Goal: Task Accomplishment & Management: Complete application form

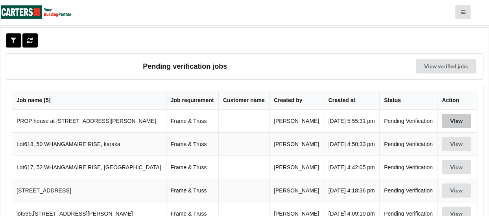
click at [458, 125] on button "View" at bounding box center [456, 121] width 29 height 14
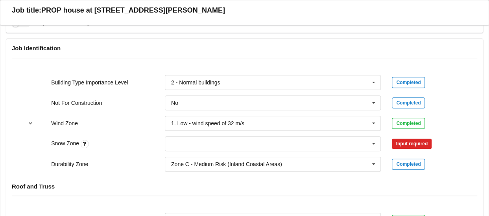
scroll to position [354, 0]
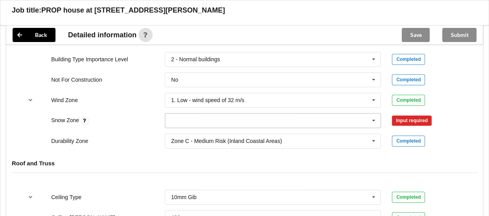
click at [195, 125] on input "text" at bounding box center [274, 121] width 216 height 14
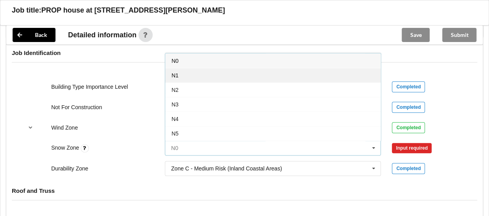
scroll to position [315, 0]
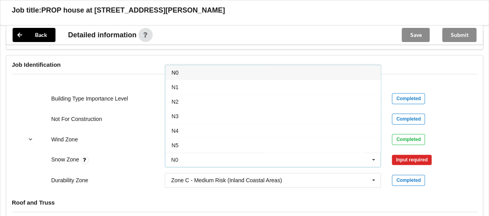
click at [185, 77] on div "N0" at bounding box center [273, 72] width 216 height 15
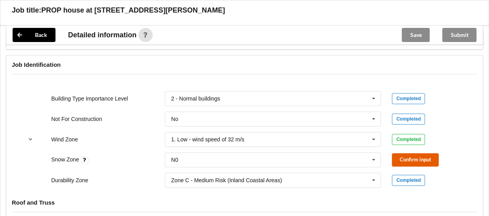
click at [415, 163] on button "Confirm input" at bounding box center [415, 159] width 47 height 13
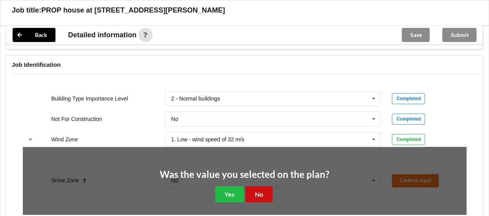
drag, startPoint x: 256, startPoint y: 197, endPoint x: 274, endPoint y: 190, distance: 19.4
click at [256, 197] on button "No" at bounding box center [258, 194] width 27 height 16
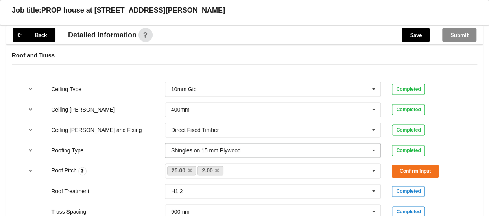
scroll to position [511, 0]
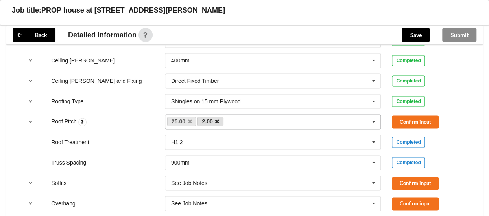
click at [218, 124] on icon at bounding box center [217, 121] width 4 height 5
click at [220, 125] on div "25.00 2.00 None" at bounding box center [273, 121] width 216 height 15
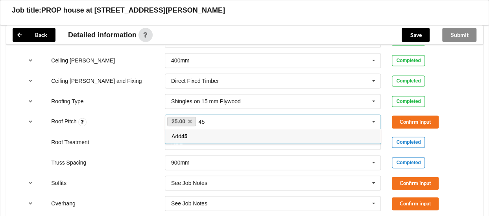
type input "45"
click at [224, 138] on div "Add 45" at bounding box center [273, 136] width 216 height 15
click at [423, 126] on button "Confirm input" at bounding box center [415, 122] width 47 height 13
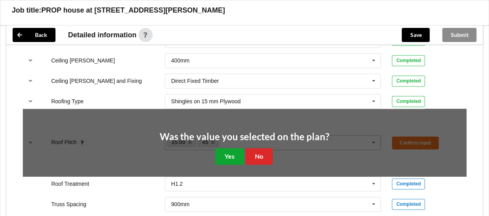
click at [232, 161] on button "Yes" at bounding box center [229, 156] width 29 height 16
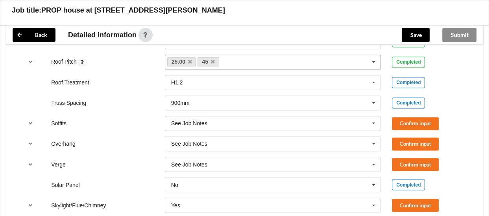
scroll to position [590, 0]
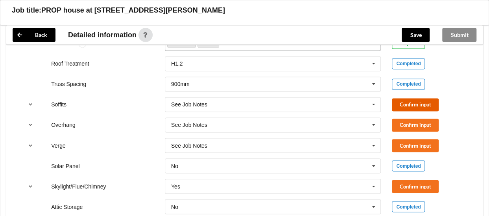
click at [423, 107] on button "Confirm input" at bounding box center [415, 104] width 47 height 13
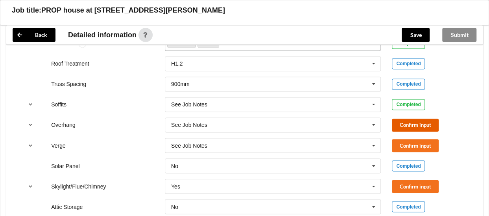
click at [425, 127] on button "Confirm input" at bounding box center [415, 125] width 47 height 13
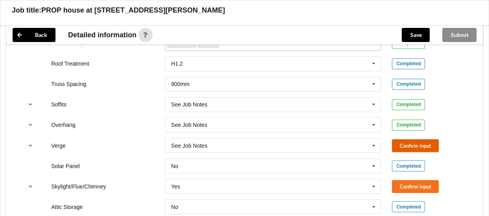
click at [426, 147] on button "Confirm input" at bounding box center [415, 145] width 47 height 13
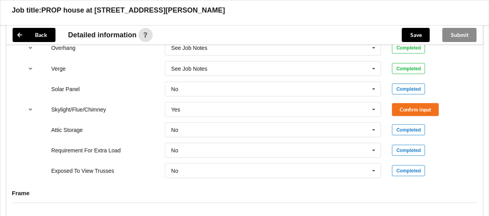
scroll to position [669, 0]
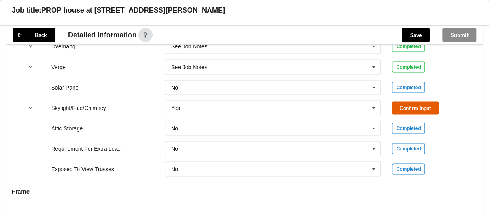
click at [410, 111] on button "Confirm input" at bounding box center [415, 107] width 47 height 13
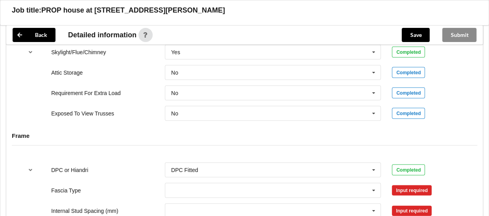
scroll to position [826, 0]
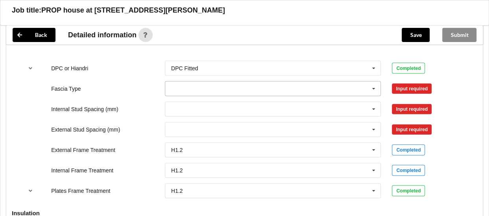
click at [204, 87] on input "text" at bounding box center [274, 89] width 216 height 14
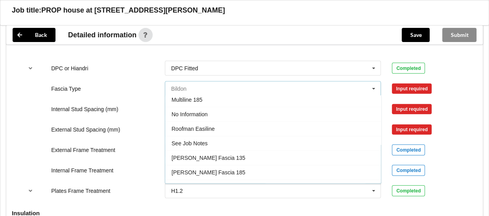
scroll to position [258, 0]
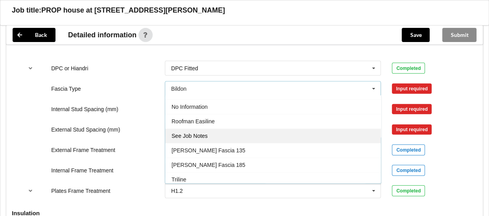
click at [187, 137] on span "See Job Notes" at bounding box center [190, 136] width 36 height 6
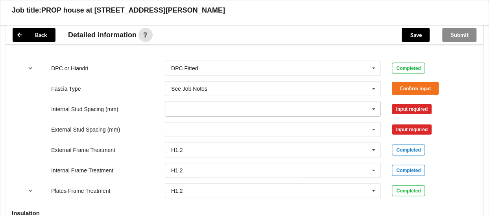
click at [185, 115] on input "text" at bounding box center [274, 109] width 216 height 14
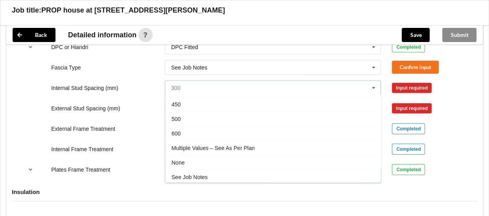
scroll to position [865, 0]
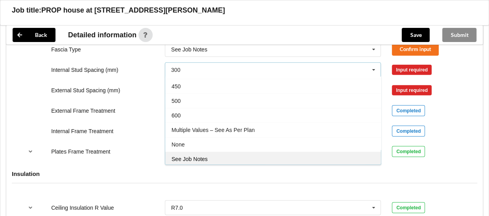
click at [199, 161] on span "See Job Notes" at bounding box center [190, 159] width 36 height 6
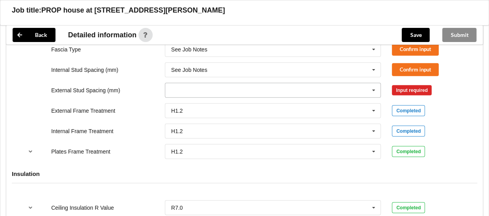
click at [187, 94] on input "text" at bounding box center [274, 90] width 216 height 14
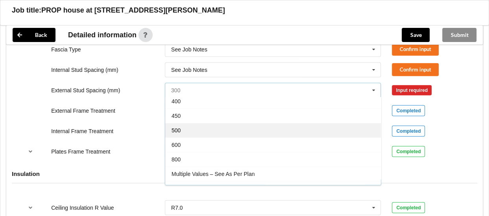
scroll to position [42, 0]
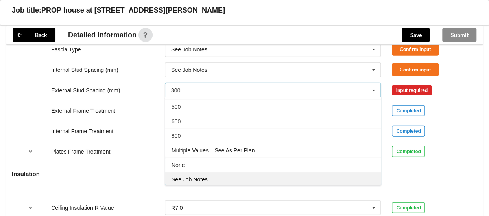
click at [203, 181] on span "See Job Notes" at bounding box center [190, 180] width 36 height 6
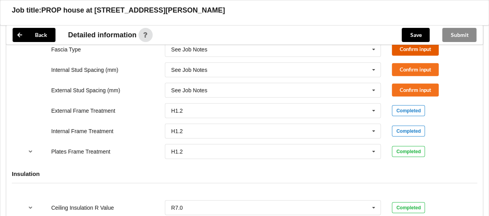
click at [405, 50] on button "Confirm input" at bounding box center [415, 49] width 47 height 13
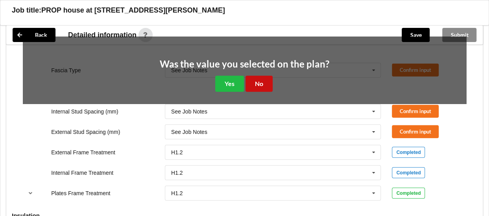
click at [255, 84] on button "No" at bounding box center [258, 84] width 27 height 16
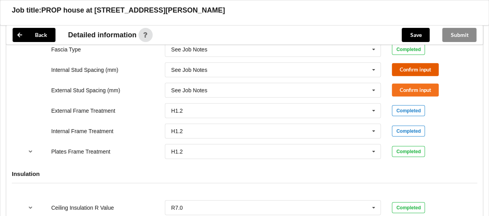
click at [409, 71] on button "Confirm input" at bounding box center [415, 69] width 47 height 13
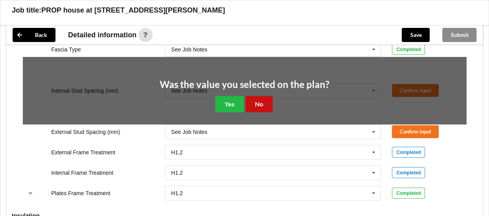
drag, startPoint x: 260, startPoint y: 107, endPoint x: 305, endPoint y: 104, distance: 44.5
click at [262, 107] on button "No" at bounding box center [258, 104] width 27 height 16
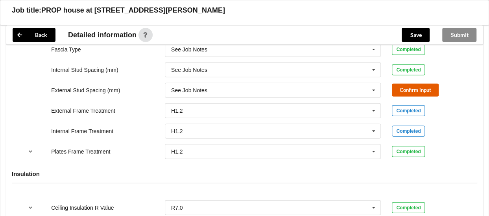
click at [404, 94] on button "Confirm input" at bounding box center [415, 90] width 47 height 13
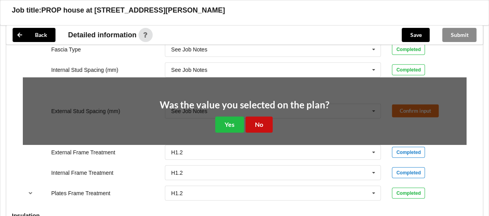
drag, startPoint x: 260, startPoint y: 127, endPoint x: 321, endPoint y: 111, distance: 63.1
click at [260, 127] on button "No" at bounding box center [258, 125] width 27 height 16
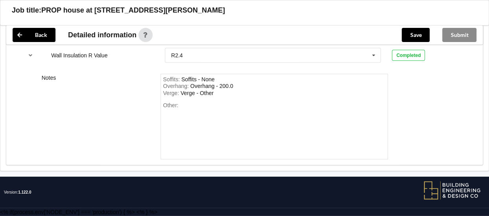
scroll to position [1041, 0]
click at [194, 111] on div "Other:" at bounding box center [274, 129] width 223 height 55
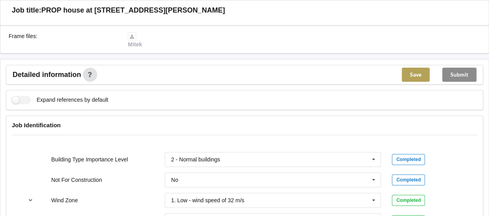
click at [421, 78] on button "Save" at bounding box center [416, 75] width 28 height 14
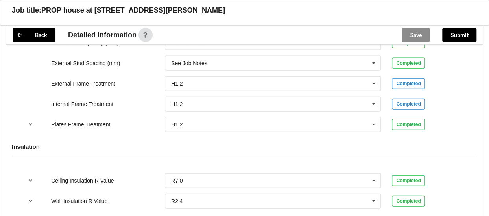
scroll to position [844, 0]
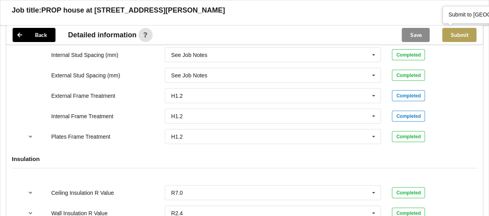
click at [465, 40] on button "Submit" at bounding box center [459, 35] width 34 height 14
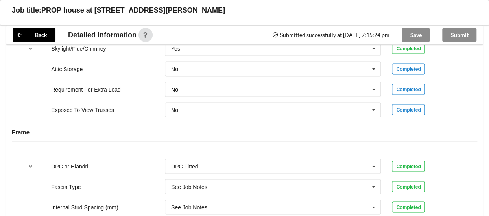
scroll to position [687, 0]
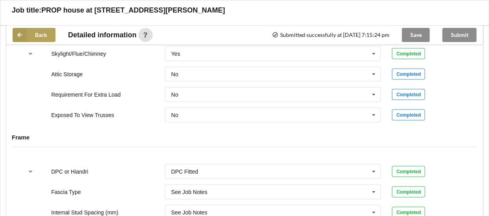
click at [21, 38] on icon at bounding box center [20, 35] width 14 height 14
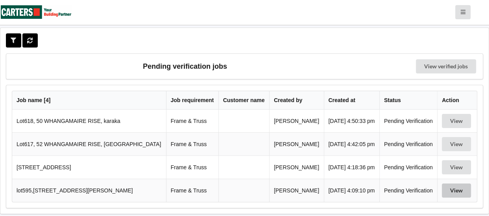
click at [456, 197] on button "View" at bounding box center [456, 191] width 29 height 14
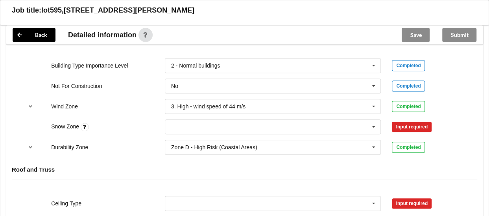
scroll to position [315, 0]
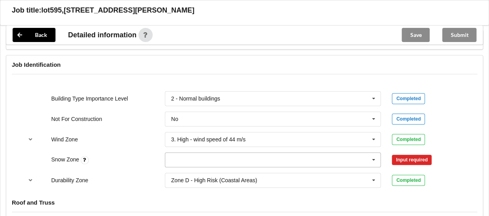
click at [352, 162] on input "text" at bounding box center [274, 160] width 216 height 14
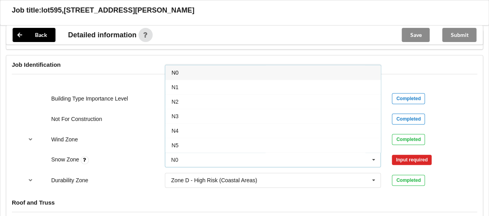
click at [185, 76] on div "N0" at bounding box center [273, 72] width 216 height 15
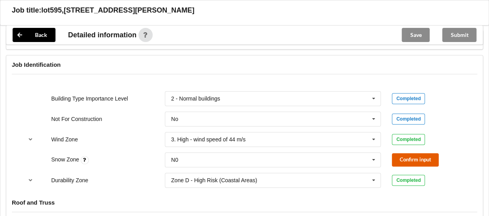
click at [401, 166] on button "Confirm input" at bounding box center [415, 159] width 47 height 13
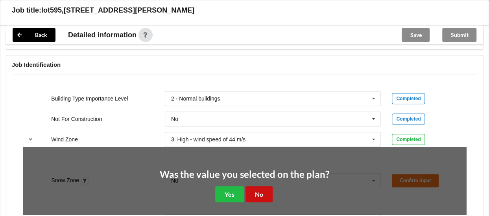
drag, startPoint x: 262, startPoint y: 197, endPoint x: 266, endPoint y: 191, distance: 7.4
click at [262, 197] on button "No" at bounding box center [258, 194] width 27 height 16
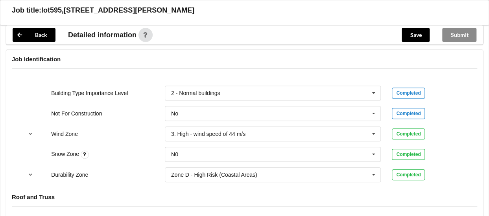
scroll to position [472, 0]
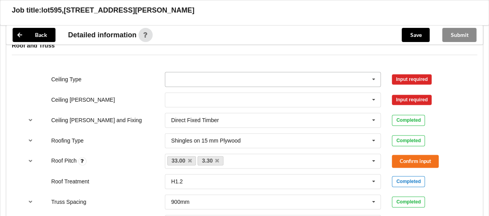
click at [200, 84] on input "text" at bounding box center [274, 79] width 216 height 14
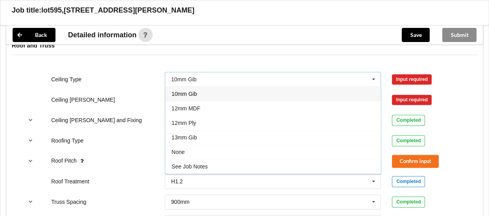
click at [194, 97] on span "10mm Gib" at bounding box center [185, 94] width 26 height 6
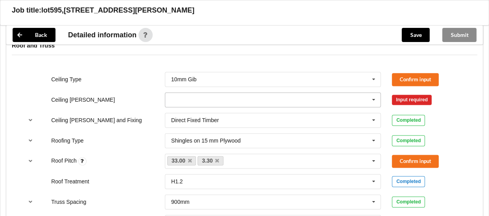
click at [187, 101] on input "text" at bounding box center [274, 100] width 216 height 14
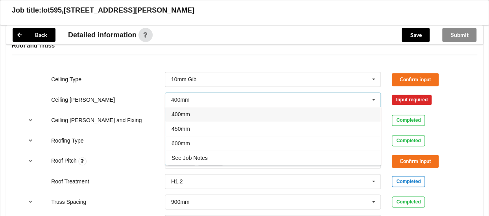
click at [188, 118] on span "400mm" at bounding box center [181, 114] width 18 height 6
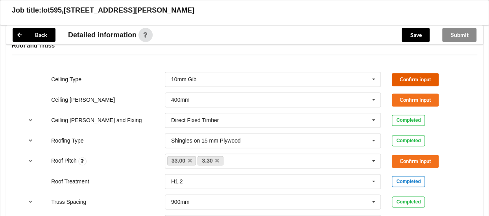
click at [404, 81] on button "Confirm input" at bounding box center [415, 79] width 47 height 13
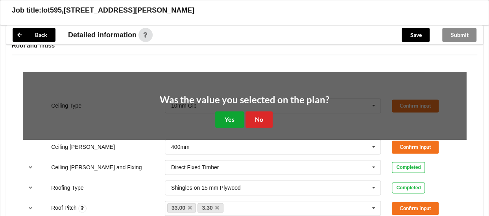
drag, startPoint x: 229, startPoint y: 118, endPoint x: 261, endPoint y: 117, distance: 31.9
click at [229, 118] on button "Yes" at bounding box center [229, 119] width 29 height 16
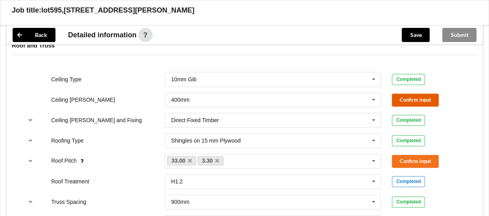
click at [419, 103] on button "Confirm input" at bounding box center [415, 100] width 47 height 13
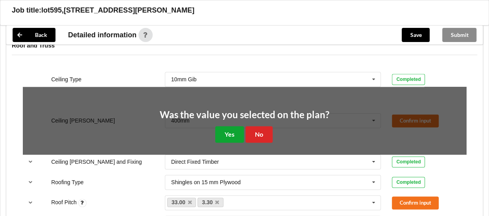
click at [223, 137] on button "Yes" at bounding box center [229, 134] width 29 height 16
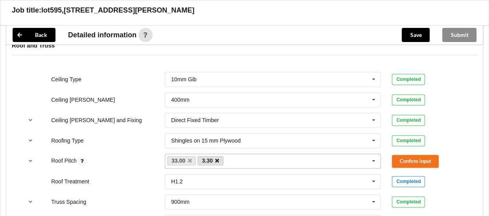
click at [217, 162] on icon at bounding box center [217, 161] width 4 height 5
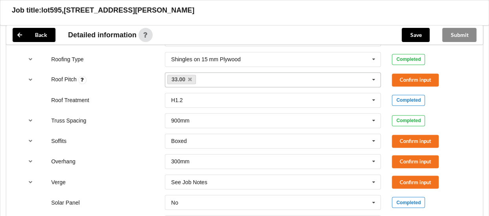
scroll to position [551, 0]
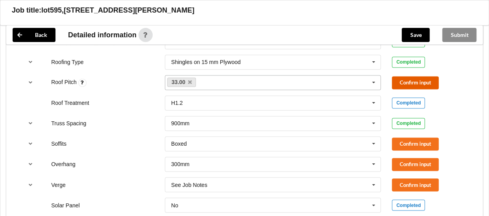
click at [411, 87] on button "Confirm input" at bounding box center [415, 82] width 47 height 13
click at [345, 149] on input "text" at bounding box center [274, 144] width 216 height 14
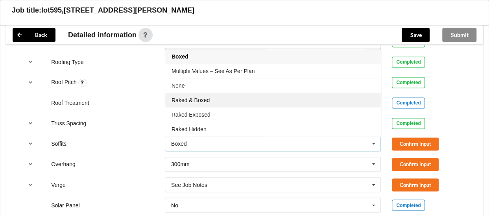
click at [211, 103] on div "Raked & Boxed" at bounding box center [273, 100] width 216 height 15
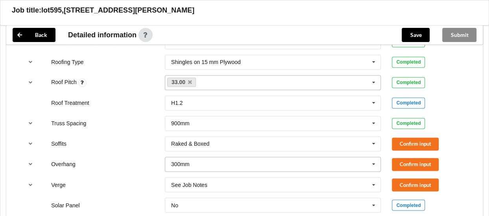
click at [271, 168] on input "text" at bounding box center [274, 164] width 216 height 14
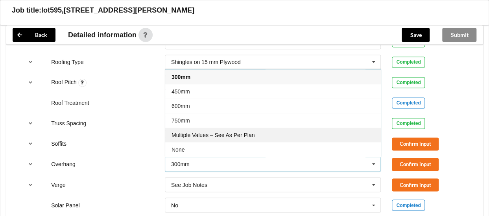
click at [241, 138] on span "Multiple Values – See As Per Plan" at bounding box center [213, 135] width 83 height 6
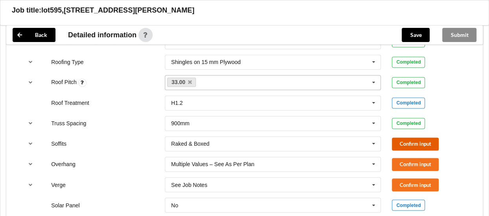
click at [411, 146] on button "Confirm input" at bounding box center [415, 144] width 47 height 13
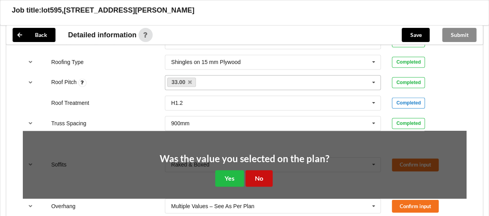
drag, startPoint x: 260, startPoint y: 181, endPoint x: 328, endPoint y: 175, distance: 68.3
click at [261, 181] on button "No" at bounding box center [258, 178] width 27 height 16
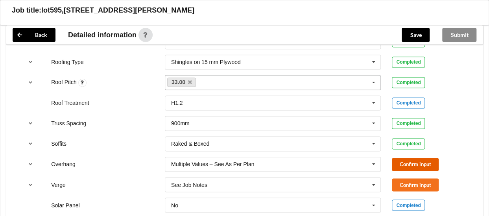
click at [408, 168] on button "Confirm input" at bounding box center [415, 164] width 47 height 13
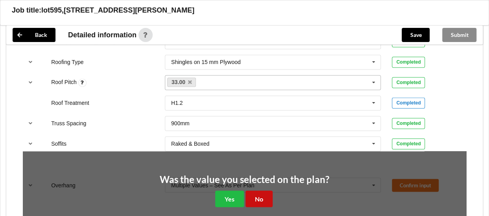
click at [266, 198] on button "No" at bounding box center [258, 199] width 27 height 16
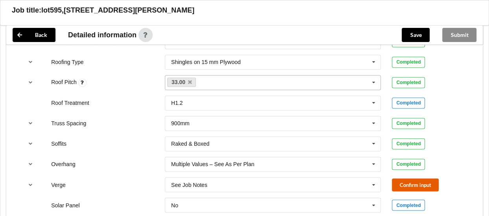
click at [408, 190] on button "Confirm input" at bounding box center [415, 185] width 47 height 13
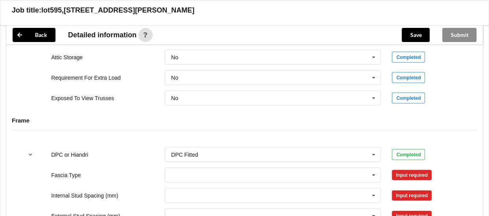
scroll to position [826, 0]
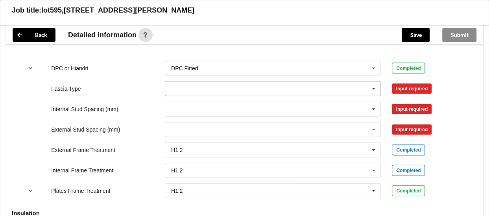
click at [371, 89] on icon at bounding box center [374, 89] width 12 height 15
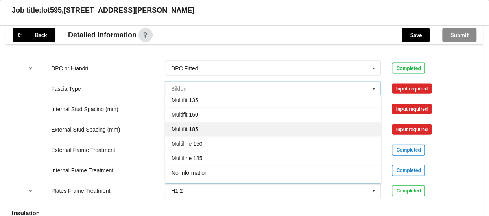
scroll to position [236, 0]
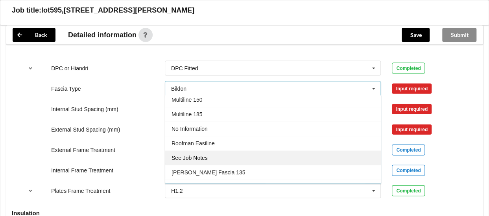
click at [202, 154] on div "See Job Notes" at bounding box center [273, 158] width 216 height 15
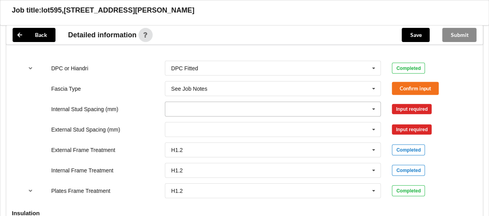
click at [181, 112] on input "text" at bounding box center [274, 109] width 216 height 14
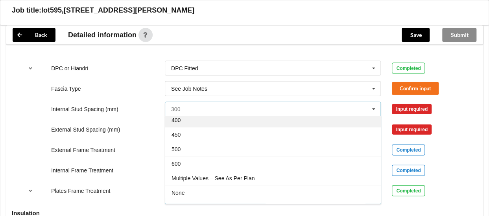
scroll to position [27, 0]
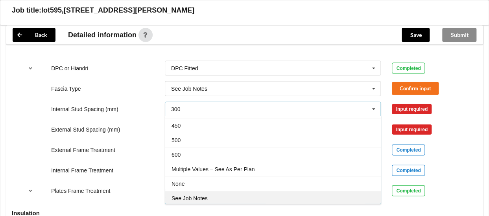
click at [205, 201] on span "See Job Notes" at bounding box center [190, 199] width 36 height 6
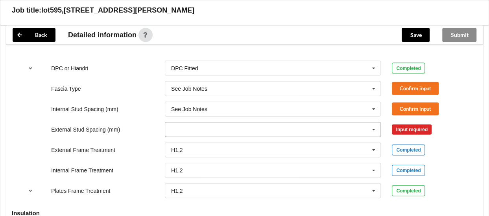
click at [191, 133] on input "text" at bounding box center [274, 130] width 216 height 14
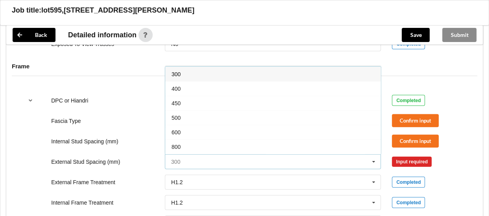
scroll to position [787, 0]
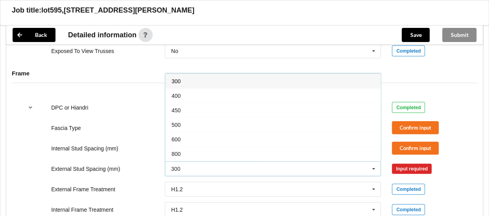
click at [131, 74] on h4 "Frame" at bounding box center [244, 73] width 465 height 7
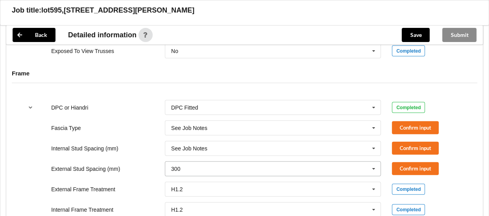
click at [191, 173] on input "text" at bounding box center [274, 169] width 216 height 14
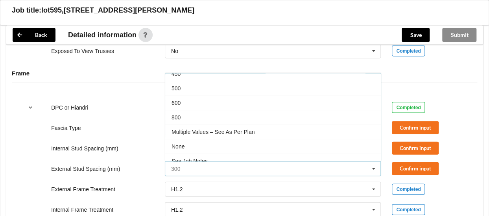
scroll to position [42, 0]
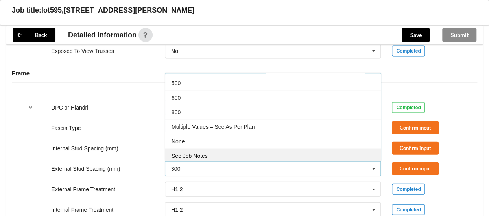
click at [203, 161] on div "See Job Notes" at bounding box center [273, 156] width 216 height 15
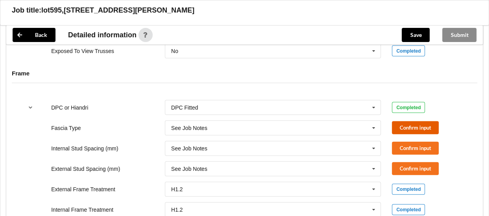
click at [415, 131] on button "Confirm input" at bounding box center [415, 128] width 47 height 13
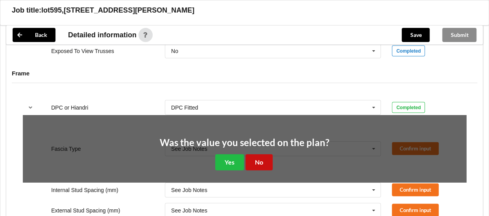
click at [257, 161] on button "No" at bounding box center [258, 163] width 27 height 16
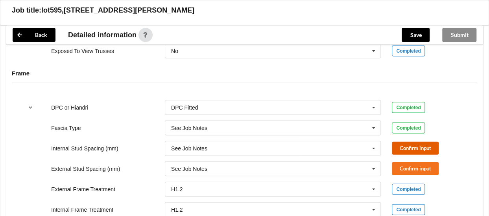
click at [430, 151] on button "Confirm input" at bounding box center [415, 148] width 47 height 13
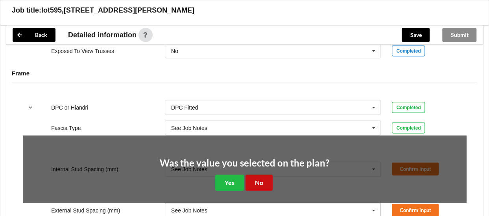
drag, startPoint x: 264, startPoint y: 181, endPoint x: 297, endPoint y: 178, distance: 33.1
click at [265, 181] on button "No" at bounding box center [258, 183] width 27 height 16
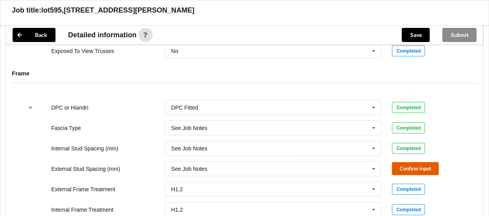
click at [437, 175] on button "Confirm input" at bounding box center [415, 168] width 47 height 13
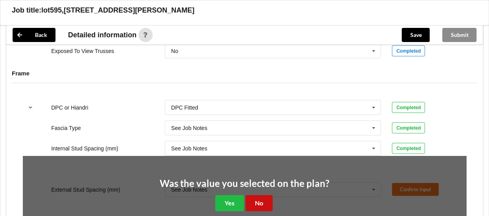
click at [262, 202] on button "No" at bounding box center [258, 204] width 27 height 16
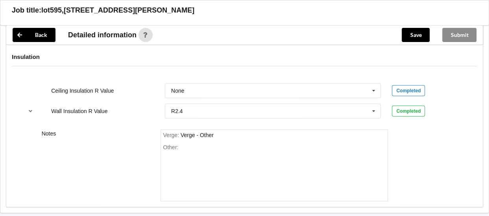
scroll to position [983, 0]
click at [195, 151] on div "Other:" at bounding box center [274, 171] width 223 height 55
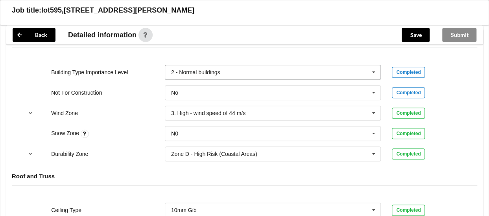
scroll to position [315, 0]
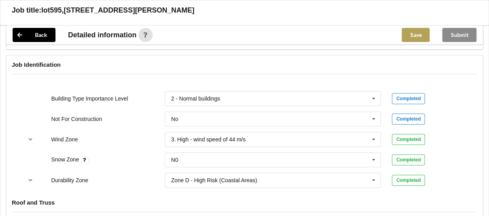
click at [416, 39] on button "Save" at bounding box center [416, 35] width 28 height 14
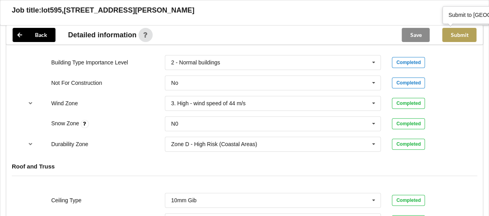
click at [456, 34] on button "Submit" at bounding box center [459, 35] width 34 height 14
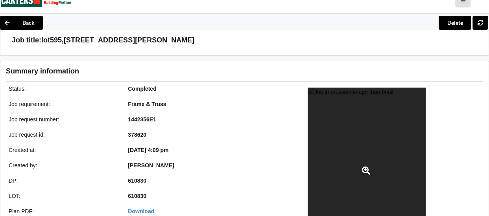
scroll to position [0, 0]
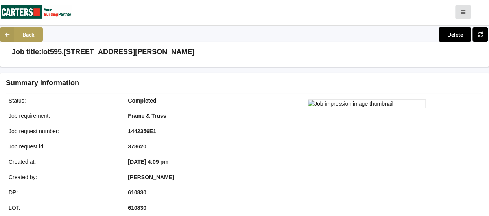
click at [6, 42] on icon at bounding box center [7, 35] width 14 height 14
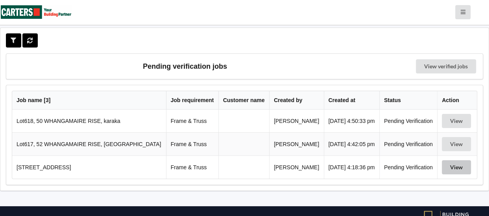
click at [444, 172] on button "View" at bounding box center [456, 168] width 29 height 14
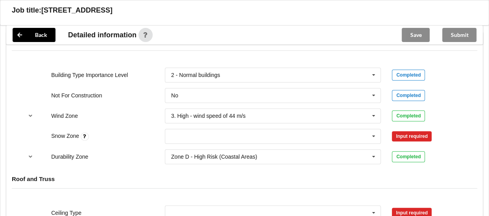
scroll to position [354, 0]
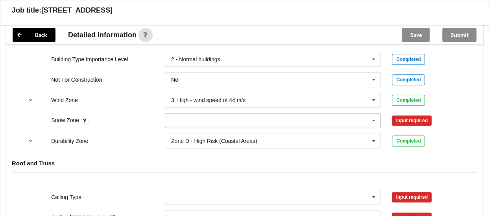
click at [247, 122] on input "text" at bounding box center [274, 121] width 216 height 14
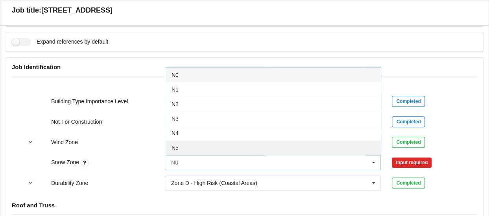
scroll to position [275, 0]
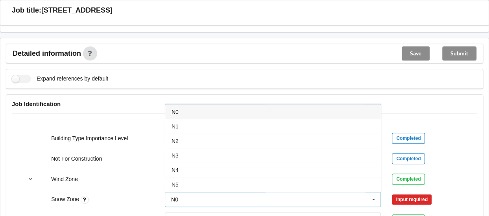
click at [190, 114] on div "N0" at bounding box center [273, 112] width 216 height 15
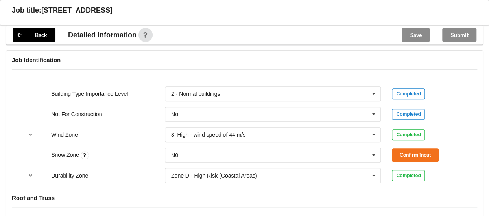
scroll to position [393, 0]
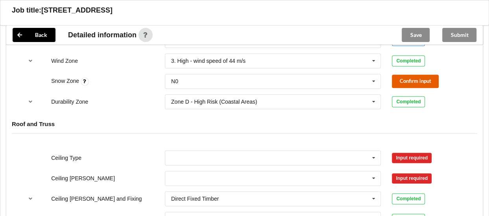
click at [413, 83] on button "Confirm input" at bounding box center [415, 81] width 47 height 13
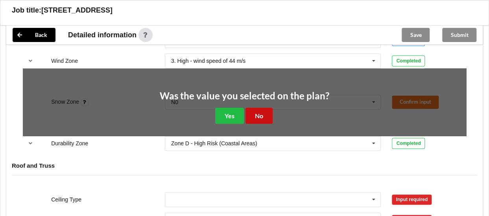
click at [255, 120] on button "No" at bounding box center [258, 116] width 27 height 16
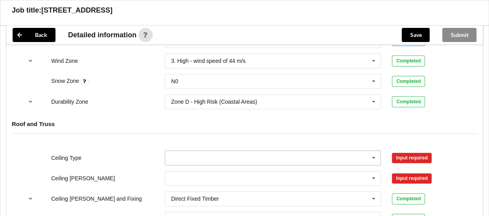
click at [251, 160] on input "text" at bounding box center [274, 158] width 216 height 14
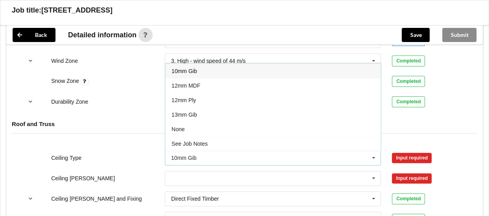
click at [193, 74] on span "10mm Gib" at bounding box center [185, 71] width 26 height 6
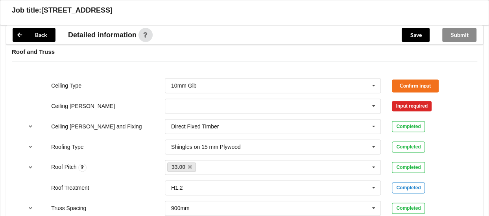
scroll to position [472, 0]
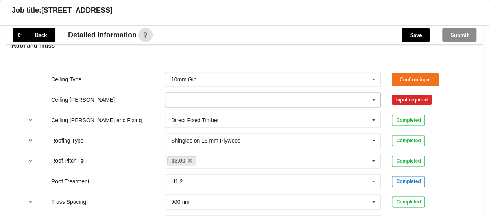
click at [188, 103] on input "text" at bounding box center [274, 100] width 216 height 14
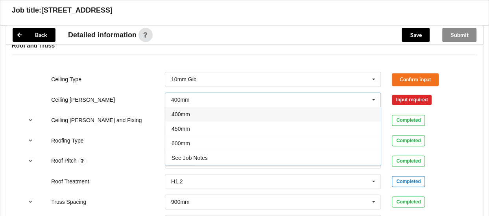
drag, startPoint x: 185, startPoint y: 118, endPoint x: 192, endPoint y: 116, distance: 7.1
click at [186, 118] on span "400mm" at bounding box center [181, 114] width 18 height 6
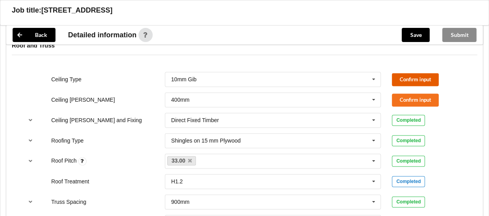
click at [405, 82] on button "Confirm input" at bounding box center [415, 79] width 47 height 13
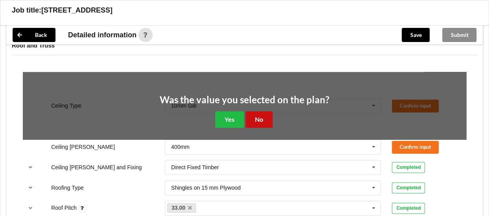
click at [257, 125] on button "No" at bounding box center [258, 119] width 27 height 16
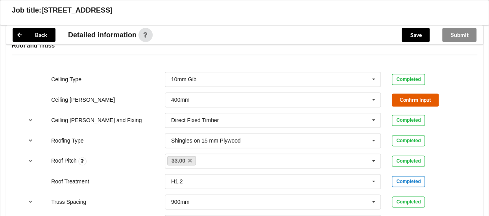
click at [408, 102] on button "Confirm input" at bounding box center [415, 100] width 47 height 13
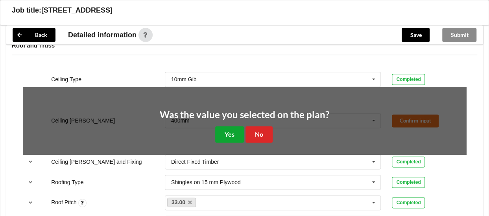
click at [229, 137] on button "Yes" at bounding box center [229, 134] width 29 height 16
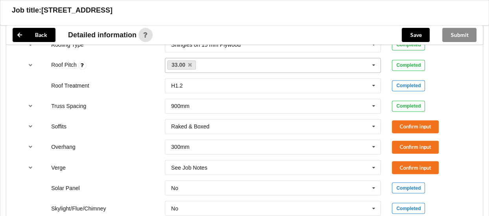
scroll to position [590, 0]
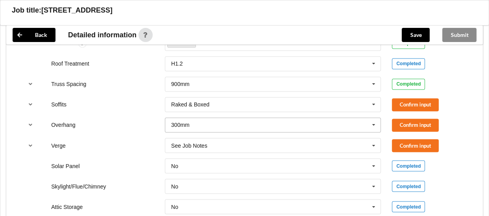
click at [369, 128] on icon at bounding box center [374, 125] width 12 height 15
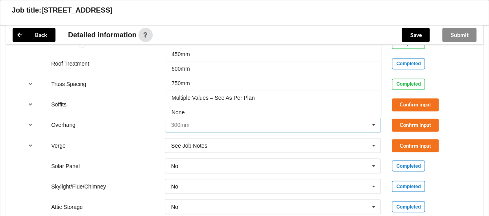
scroll to position [0, 0]
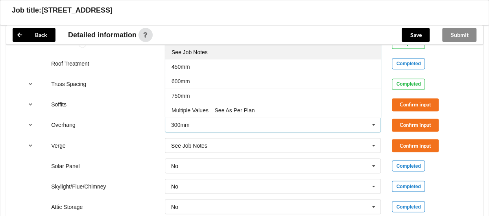
click at [229, 57] on div "See Job Notes" at bounding box center [273, 52] width 216 height 15
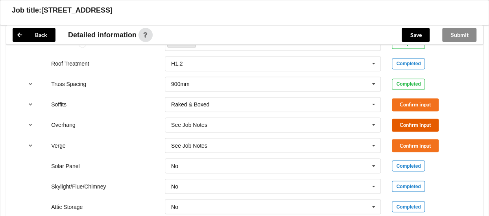
click at [404, 126] on button "Confirm input" at bounding box center [415, 125] width 47 height 13
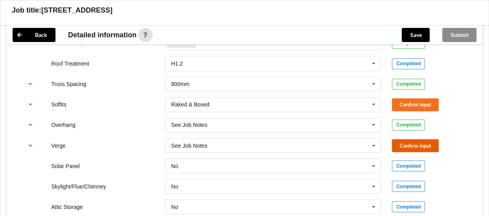
click at [414, 148] on button "Confirm input" at bounding box center [415, 145] width 47 height 13
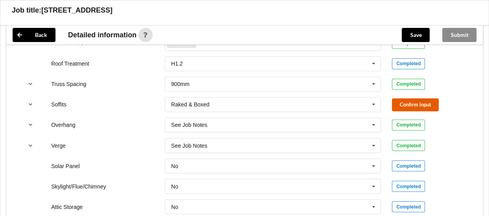
click at [416, 107] on button "Confirm input" at bounding box center [415, 104] width 47 height 13
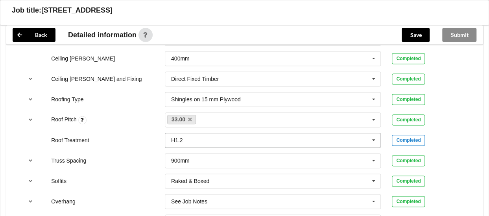
scroll to position [511, 0]
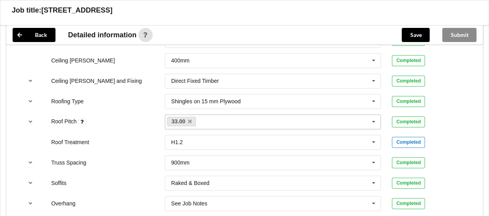
click at [213, 124] on div "33.00 None" at bounding box center [273, 121] width 216 height 15
type input "10"
click at [205, 138] on div "Add 10" at bounding box center [273, 136] width 216 height 15
click at [406, 123] on button "Confirm input" at bounding box center [415, 122] width 47 height 13
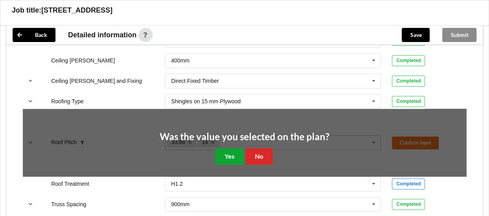
click at [234, 157] on button "Yes" at bounding box center [229, 156] width 29 height 16
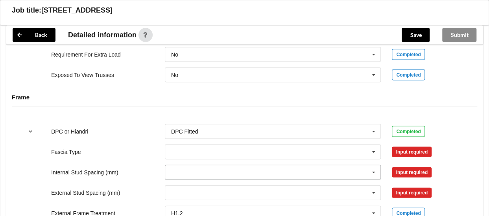
scroll to position [787, 0]
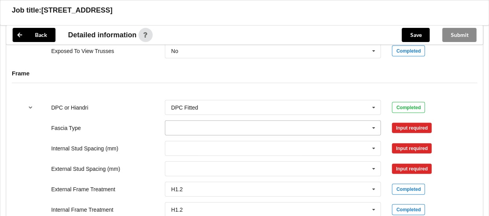
click at [188, 129] on input "text" at bounding box center [274, 128] width 216 height 14
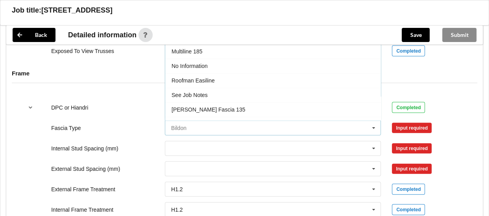
scroll to position [258, 0]
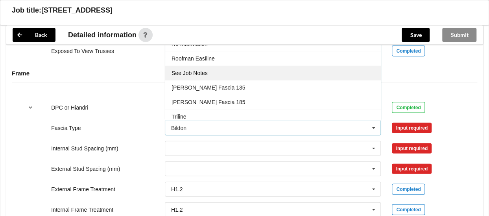
click at [202, 71] on span "See Job Notes" at bounding box center [190, 73] width 36 height 6
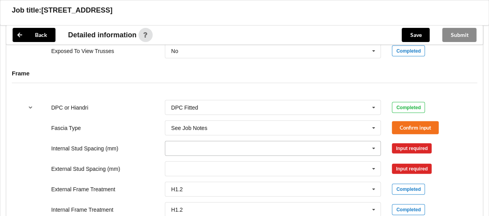
click at [191, 149] on input "text" at bounding box center [274, 149] width 216 height 14
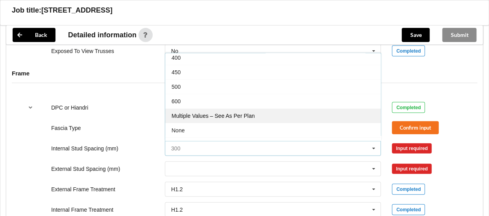
scroll to position [27, 0]
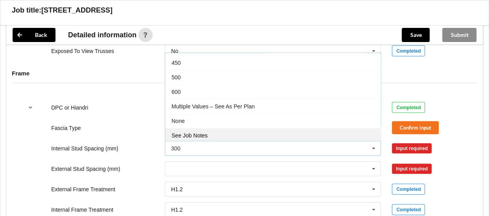
click at [204, 137] on span "See Job Notes" at bounding box center [190, 136] width 36 height 6
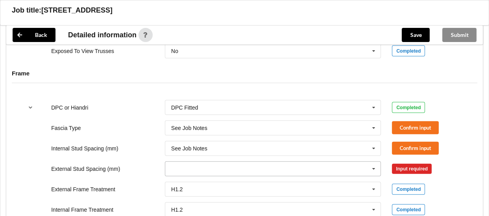
click at [190, 172] on input "text" at bounding box center [274, 169] width 216 height 14
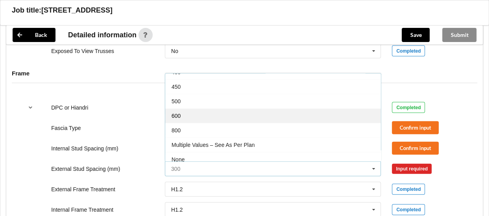
scroll to position [42, 0]
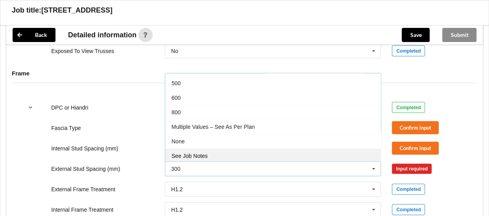
click at [204, 159] on span "See Job Notes" at bounding box center [190, 156] width 36 height 6
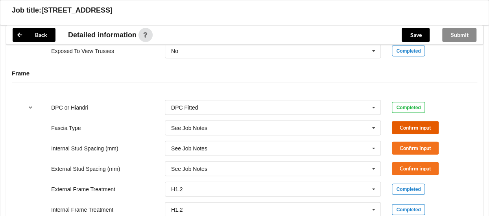
click at [419, 133] on button "Confirm input" at bounding box center [415, 128] width 47 height 13
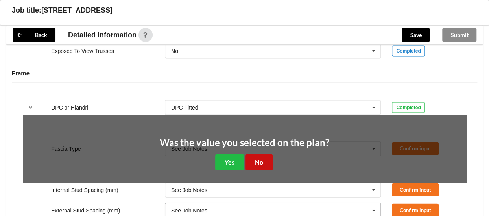
click at [260, 166] on button "No" at bounding box center [258, 163] width 27 height 16
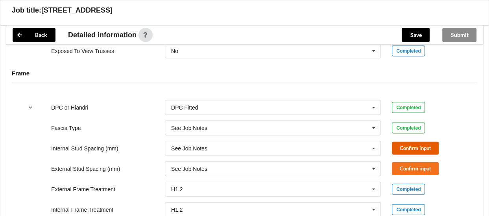
click at [410, 150] on button "Confirm input" at bounding box center [415, 148] width 47 height 13
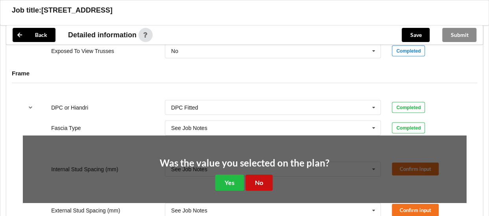
drag, startPoint x: 259, startPoint y: 188, endPoint x: 333, endPoint y: 185, distance: 74.0
click at [261, 188] on button "No" at bounding box center [258, 183] width 27 height 16
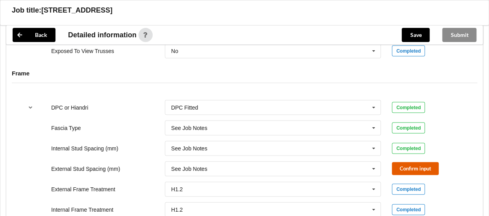
click at [403, 172] on button "Confirm input" at bounding box center [415, 168] width 47 height 13
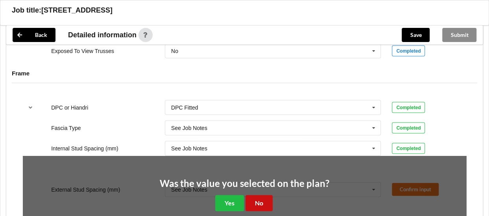
click at [268, 201] on button "No" at bounding box center [258, 204] width 27 height 16
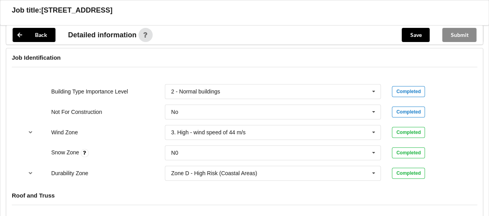
scroll to position [315, 0]
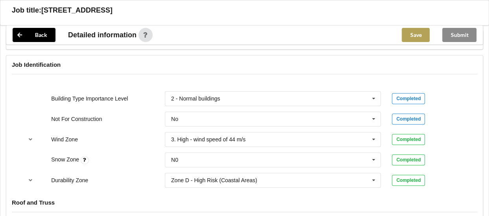
click at [418, 35] on button "Save" at bounding box center [416, 35] width 28 height 14
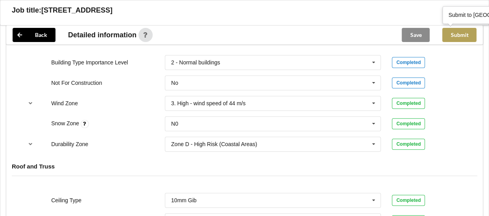
click at [456, 37] on button "Submit" at bounding box center [459, 35] width 34 height 14
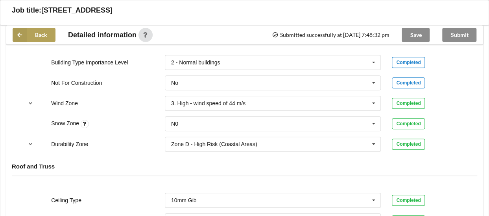
click at [16, 37] on icon at bounding box center [20, 35] width 14 height 14
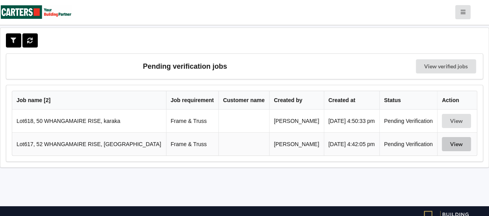
click at [456, 148] on button "View" at bounding box center [456, 144] width 29 height 14
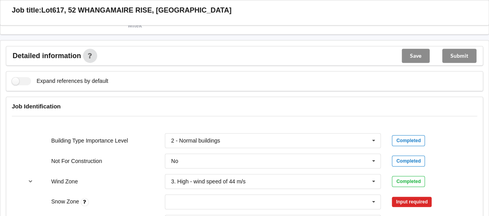
scroll to position [315, 0]
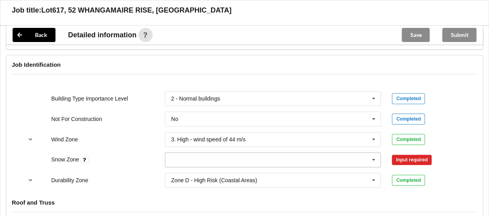
click at [376, 164] on icon at bounding box center [374, 160] width 12 height 15
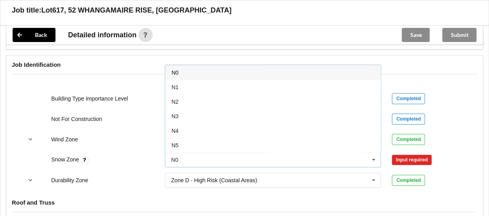
click at [208, 75] on div "N0" at bounding box center [273, 72] width 216 height 15
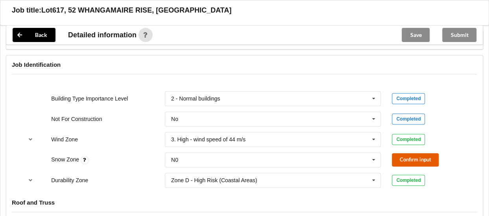
click at [408, 162] on button "Confirm input" at bounding box center [415, 159] width 47 height 13
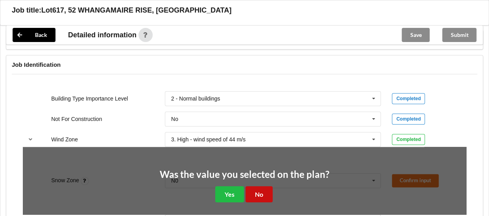
drag, startPoint x: 271, startPoint y: 198, endPoint x: 271, endPoint y: 194, distance: 4.3
click at [270, 198] on button "No" at bounding box center [258, 194] width 27 height 16
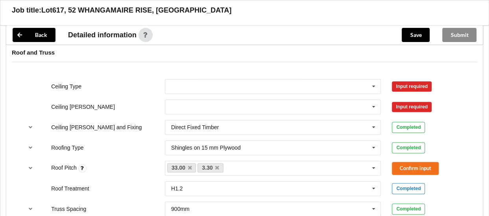
scroll to position [472, 0]
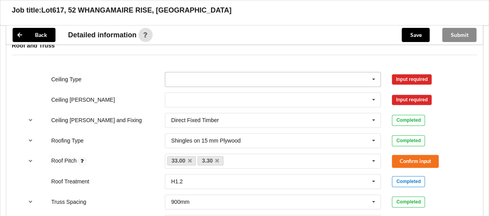
click at [250, 85] on input "text" at bounding box center [274, 79] width 216 height 14
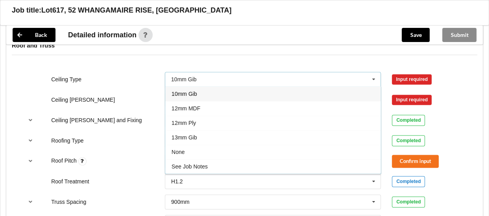
click at [182, 97] on span "10mm Gib" at bounding box center [185, 94] width 26 height 6
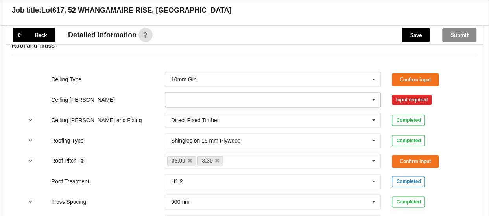
click at [244, 103] on input "text" at bounding box center [274, 100] width 216 height 14
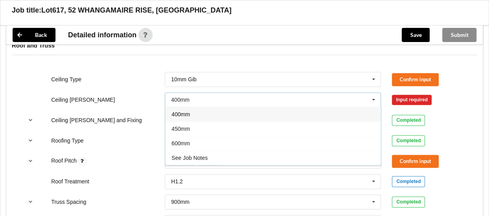
click at [180, 118] on span "400mm" at bounding box center [181, 114] width 18 height 6
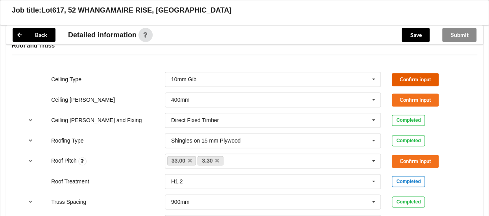
click at [428, 83] on button "Confirm input" at bounding box center [415, 79] width 47 height 13
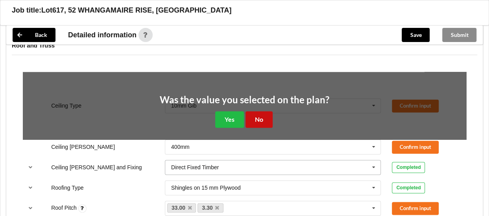
drag, startPoint x: 262, startPoint y: 125, endPoint x: 348, endPoint y: 118, distance: 86.5
click at [264, 125] on button "No" at bounding box center [258, 119] width 27 height 16
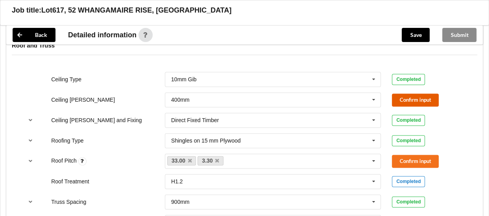
click at [411, 105] on button "Confirm input" at bounding box center [415, 100] width 47 height 13
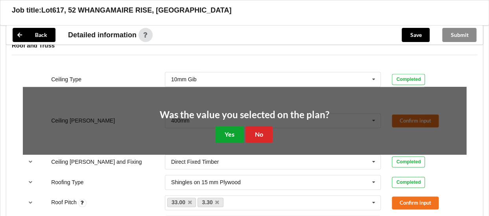
click at [231, 138] on button "Yes" at bounding box center [229, 134] width 29 height 16
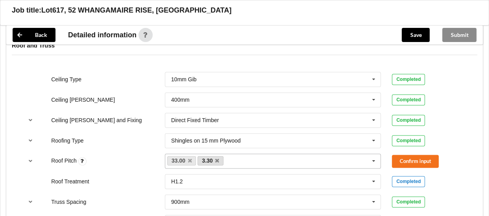
click at [218, 166] on link "3.30" at bounding box center [210, 160] width 26 height 9
click at [219, 164] on icon at bounding box center [217, 161] width 4 height 5
click at [218, 166] on div "33.00 3.30 None" at bounding box center [273, 161] width 216 height 15
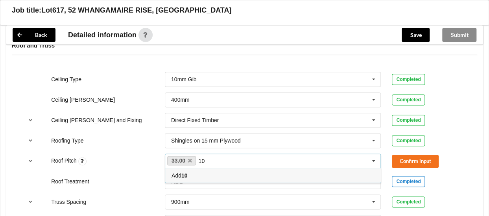
type input "10"
click at [244, 179] on div "Add 10" at bounding box center [273, 175] width 216 height 15
click at [413, 168] on button "Confirm input" at bounding box center [415, 161] width 47 height 13
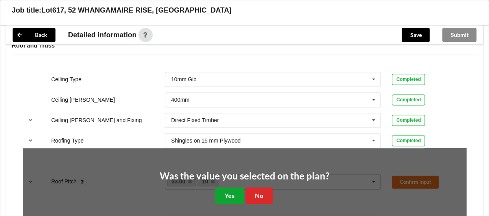
click at [235, 197] on button "Yes" at bounding box center [229, 196] width 29 height 16
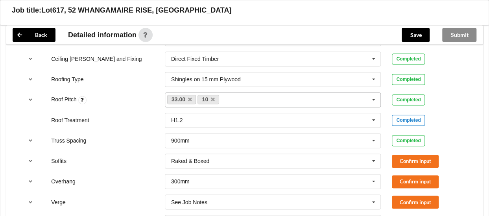
scroll to position [551, 0]
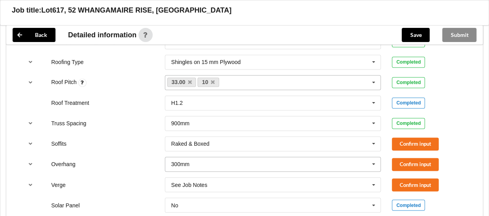
click at [373, 168] on icon at bounding box center [374, 164] width 12 height 15
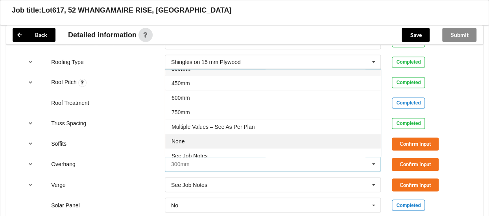
scroll to position [13, 0]
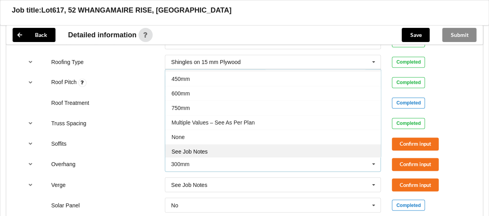
click at [208, 155] on div "See Job Notes" at bounding box center [273, 151] width 216 height 15
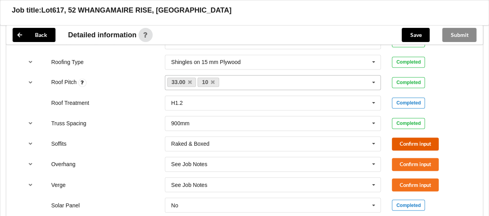
click at [403, 144] on button "Confirm input" at bounding box center [415, 144] width 47 height 13
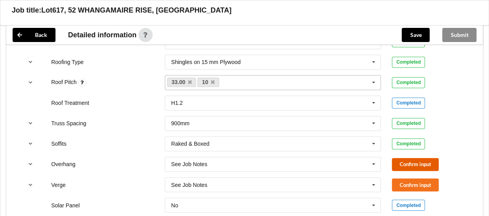
click at [414, 166] on button "Confirm input" at bounding box center [415, 164] width 47 height 13
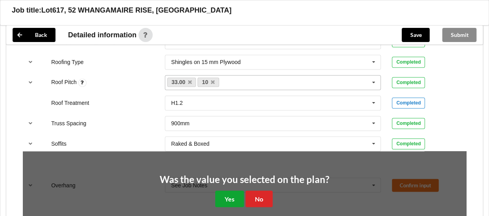
click at [234, 198] on button "Yes" at bounding box center [229, 199] width 29 height 16
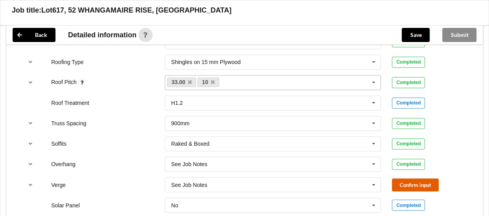
click at [416, 189] on button "Confirm input" at bounding box center [415, 185] width 47 height 13
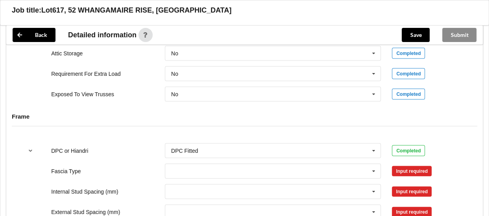
scroll to position [787, 0]
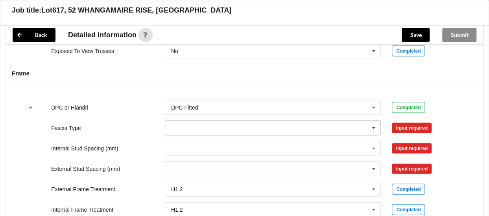
click at [371, 133] on icon at bounding box center [374, 128] width 12 height 15
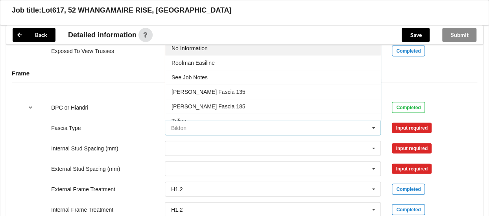
scroll to position [258, 0]
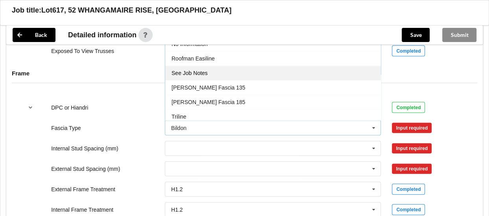
click at [199, 70] on div "See Job Notes" at bounding box center [273, 73] width 216 height 15
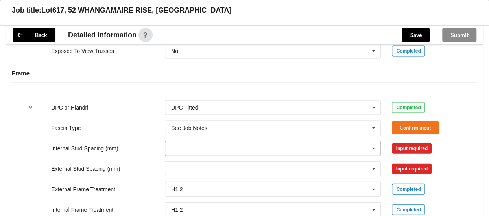
click at [200, 151] on input "text" at bounding box center [274, 149] width 216 height 14
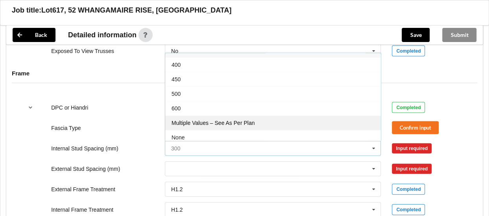
scroll to position [27, 0]
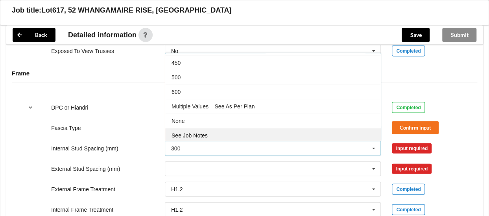
click at [203, 137] on span "See Job Notes" at bounding box center [190, 136] width 36 height 6
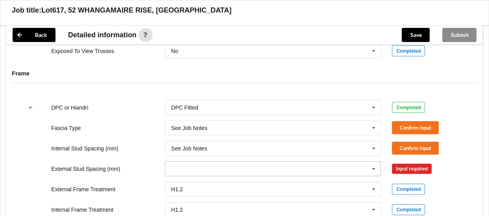
click at [192, 168] on input "text" at bounding box center [274, 169] width 216 height 14
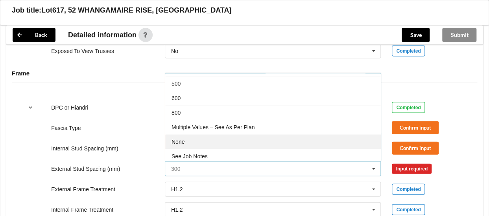
scroll to position [42, 0]
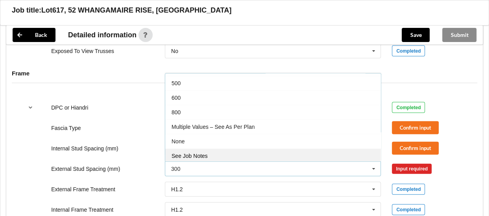
click at [197, 158] on span "See Job Notes" at bounding box center [190, 156] width 36 height 6
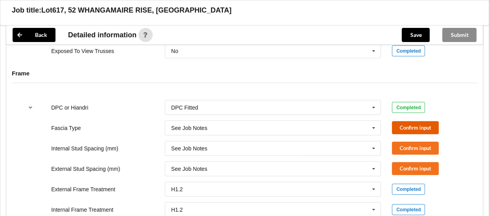
click at [415, 130] on button "Confirm input" at bounding box center [415, 128] width 47 height 13
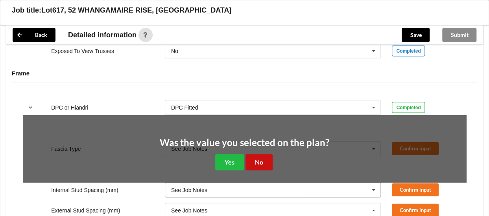
drag, startPoint x: 256, startPoint y: 165, endPoint x: 320, endPoint y: 155, distance: 65.2
click at [256, 165] on button "No" at bounding box center [258, 163] width 27 height 16
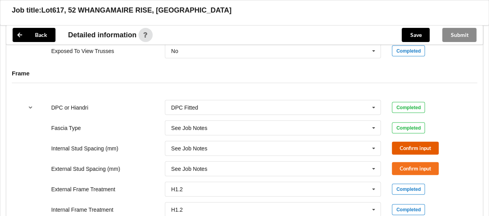
click at [408, 150] on button "Confirm input" at bounding box center [415, 148] width 47 height 13
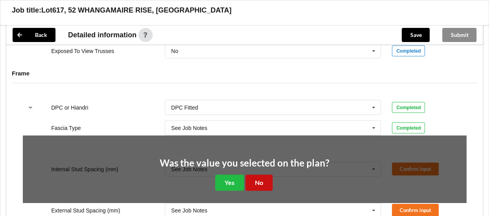
drag, startPoint x: 266, startPoint y: 184, endPoint x: 371, endPoint y: 173, distance: 105.5
click at [266, 184] on button "No" at bounding box center [258, 183] width 27 height 16
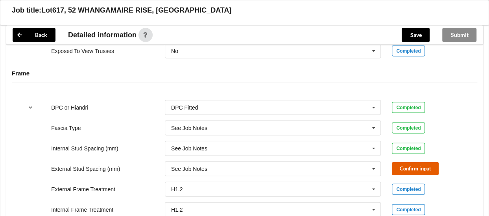
click at [428, 169] on button "Confirm input" at bounding box center [415, 168] width 47 height 13
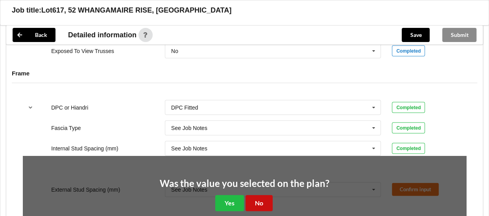
drag, startPoint x: 269, startPoint y: 207, endPoint x: 273, endPoint y: 204, distance: 4.6
click at [269, 207] on button "No" at bounding box center [258, 204] width 27 height 16
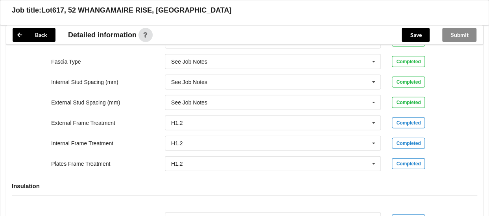
scroll to position [944, 0]
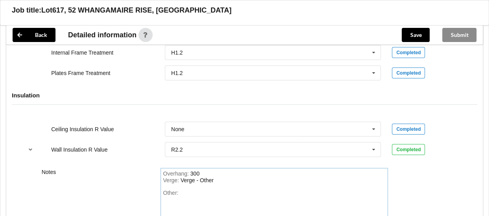
click at [210, 198] on div "Other:" at bounding box center [274, 217] width 223 height 55
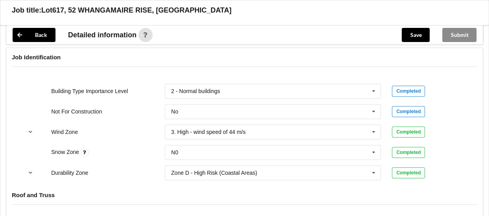
scroll to position [315, 0]
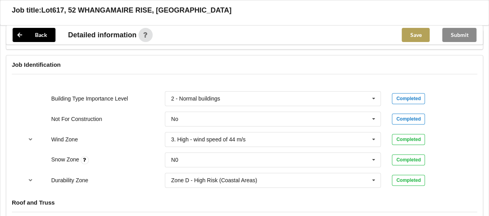
click at [415, 34] on button "Save" at bounding box center [416, 35] width 28 height 14
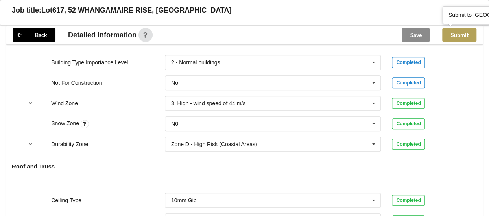
click at [459, 32] on button "Submit" at bounding box center [459, 35] width 34 height 14
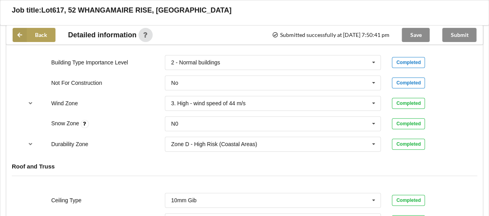
click at [20, 36] on icon at bounding box center [20, 35] width 14 height 14
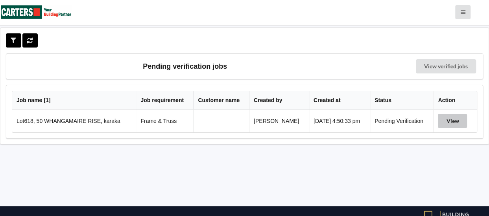
click at [452, 125] on button "View" at bounding box center [452, 121] width 29 height 14
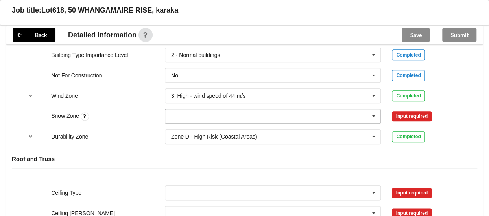
scroll to position [354, 0]
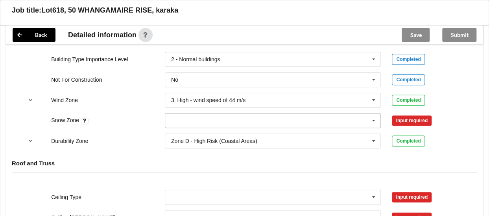
click at [365, 126] on input "text" at bounding box center [274, 121] width 216 height 14
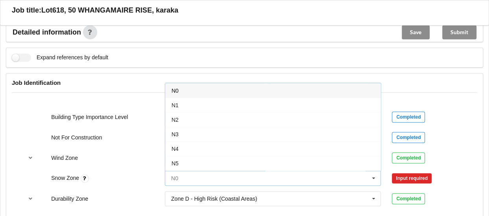
scroll to position [275, 0]
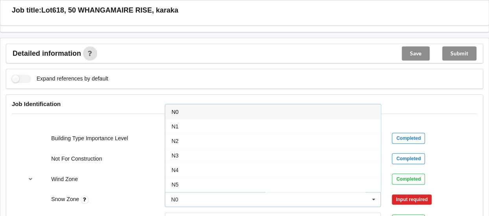
click at [196, 111] on div "N0" at bounding box center [273, 112] width 216 height 15
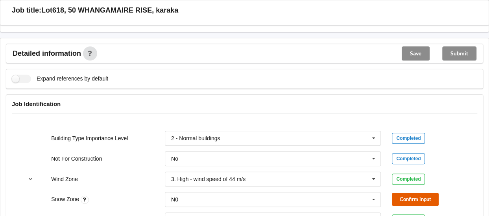
click at [418, 200] on button "Confirm input" at bounding box center [415, 199] width 47 height 13
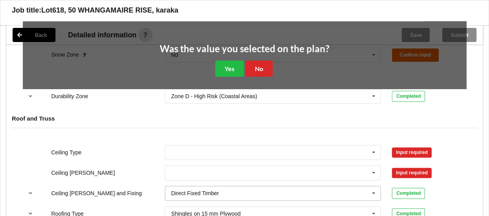
scroll to position [472, 0]
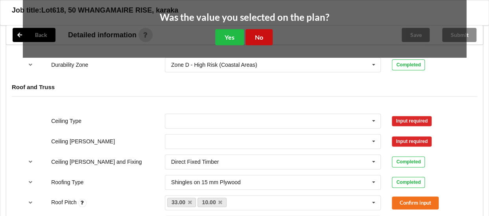
click at [262, 42] on button "No" at bounding box center [258, 37] width 27 height 16
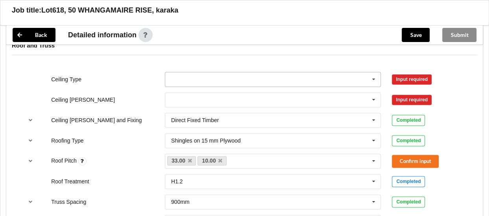
click at [237, 83] on input "text" at bounding box center [274, 79] width 216 height 14
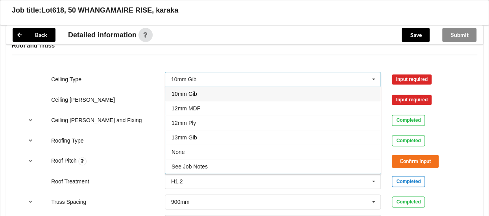
click at [178, 97] on span "10mm Gib" at bounding box center [185, 94] width 26 height 6
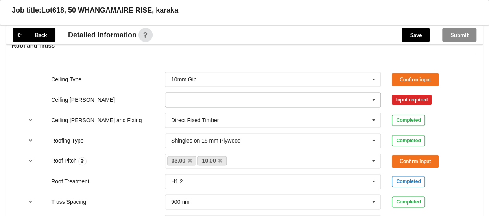
click at [183, 101] on input "text" at bounding box center [274, 100] width 216 height 14
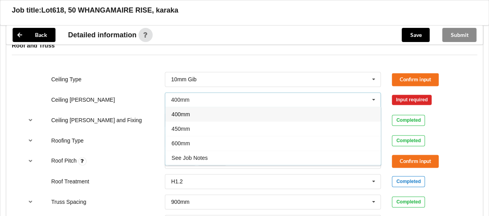
click at [185, 117] on span "400mm" at bounding box center [181, 114] width 18 height 6
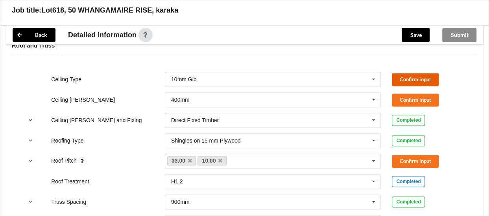
click at [428, 82] on button "Confirm input" at bounding box center [415, 79] width 47 height 13
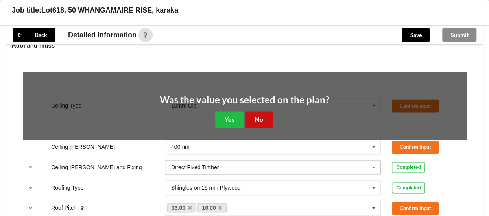
drag, startPoint x: 255, startPoint y: 121, endPoint x: 306, endPoint y: 118, distance: 51.2
click at [256, 120] on button "No" at bounding box center [258, 119] width 27 height 16
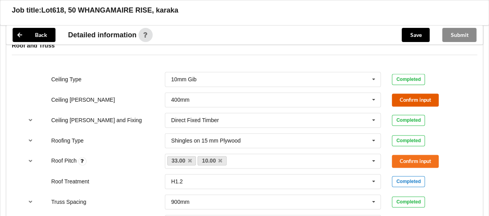
click at [411, 102] on button "Confirm input" at bounding box center [415, 100] width 47 height 13
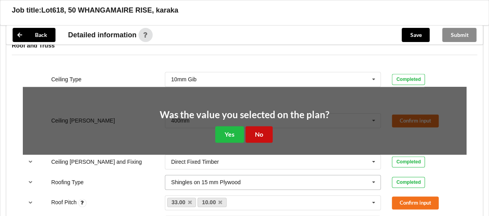
click at [263, 137] on button "No" at bounding box center [258, 134] width 27 height 16
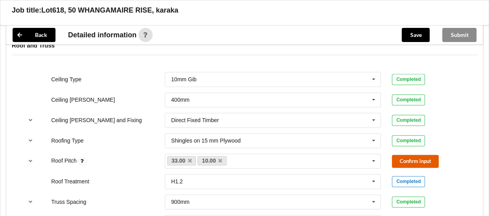
click at [418, 166] on button "Confirm input" at bounding box center [415, 161] width 47 height 13
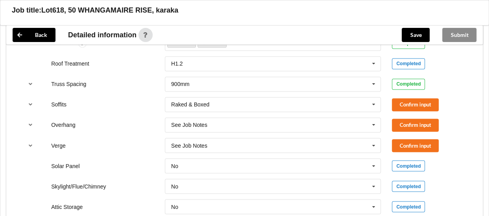
scroll to position [590, 0]
click at [418, 111] on button "Confirm input" at bounding box center [415, 104] width 47 height 13
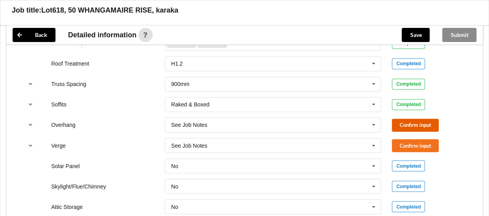
click at [418, 128] on button "Confirm input" at bounding box center [415, 125] width 47 height 13
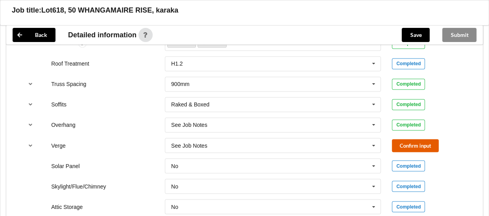
click at [407, 149] on button "Confirm input" at bounding box center [415, 145] width 47 height 13
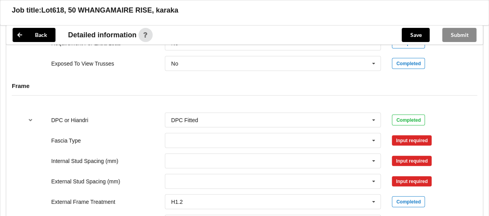
scroll to position [787, 0]
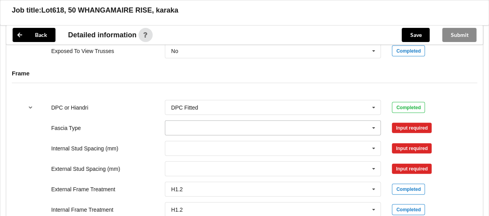
click at [368, 130] on icon at bounding box center [374, 128] width 12 height 15
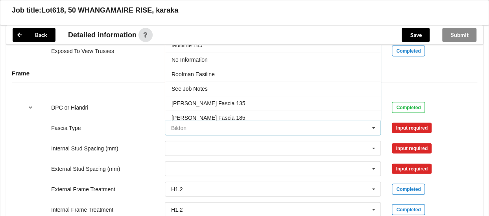
scroll to position [245, 0]
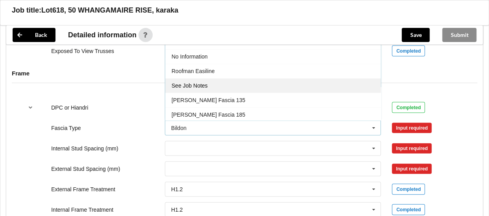
click at [229, 89] on div "See Job Notes" at bounding box center [273, 86] width 216 height 15
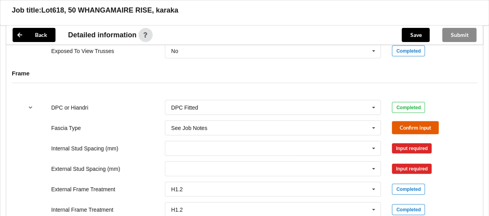
click at [410, 129] on button "Confirm input" at bounding box center [415, 128] width 47 height 13
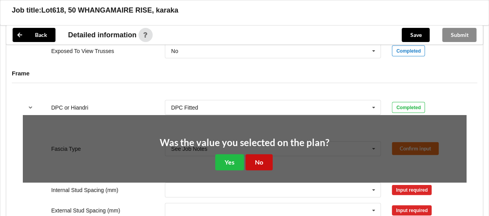
drag, startPoint x: 260, startPoint y: 162, endPoint x: 264, endPoint y: 161, distance: 4.2
click at [260, 162] on button "No" at bounding box center [258, 163] width 27 height 16
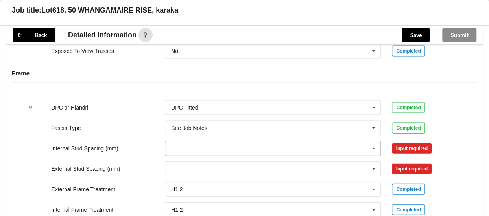
click at [372, 151] on icon at bounding box center [374, 149] width 12 height 15
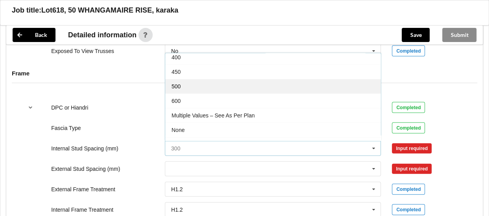
scroll to position [27, 0]
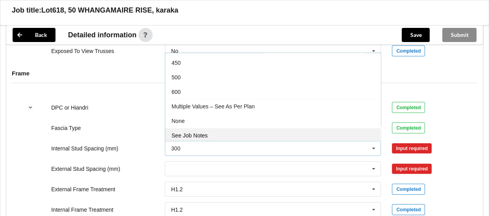
click at [212, 143] on div "See Job Notes" at bounding box center [273, 135] width 216 height 15
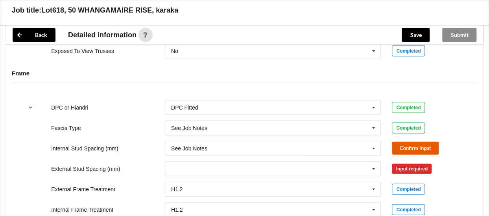
click at [406, 151] on button "Confirm input" at bounding box center [415, 148] width 47 height 13
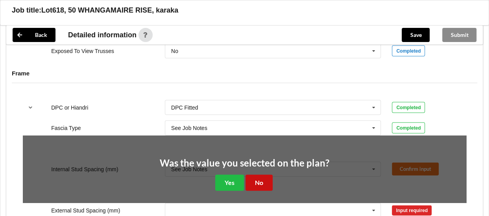
click at [258, 186] on button "No" at bounding box center [258, 183] width 27 height 16
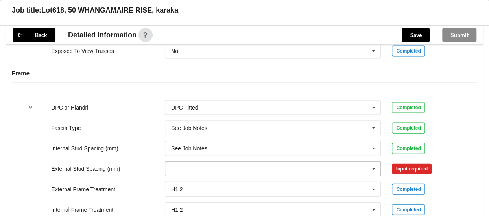
click at [370, 175] on icon at bounding box center [374, 169] width 12 height 15
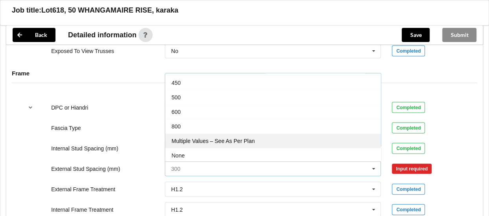
scroll to position [42, 0]
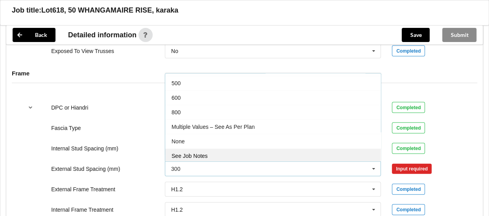
click at [240, 157] on div "See Job Notes" at bounding box center [273, 156] width 216 height 15
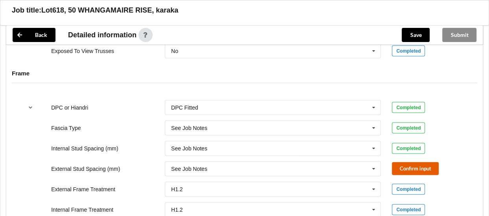
click at [406, 174] on button "Confirm input" at bounding box center [415, 168] width 47 height 13
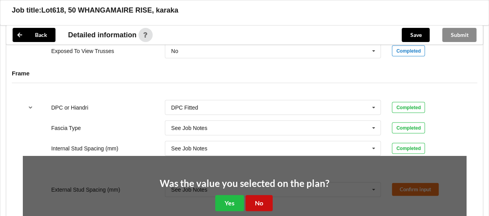
drag, startPoint x: 262, startPoint y: 204, endPoint x: 271, endPoint y: 192, distance: 16.0
click at [263, 204] on button "No" at bounding box center [258, 204] width 27 height 16
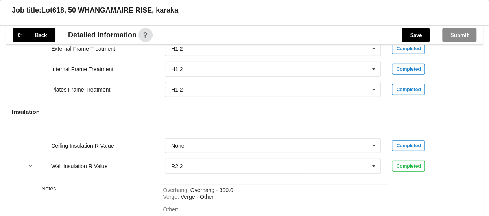
scroll to position [1023, 0]
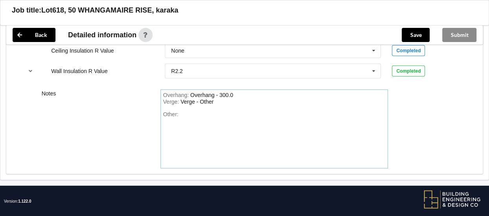
click at [200, 116] on div "Other:" at bounding box center [274, 138] width 223 height 55
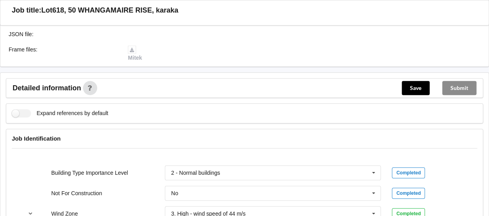
scroll to position [157, 0]
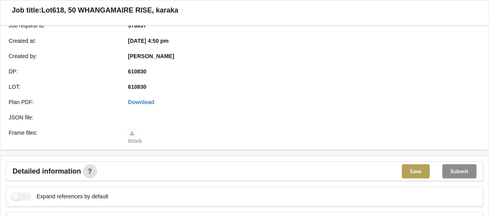
click at [413, 176] on button "Save" at bounding box center [416, 171] width 28 height 14
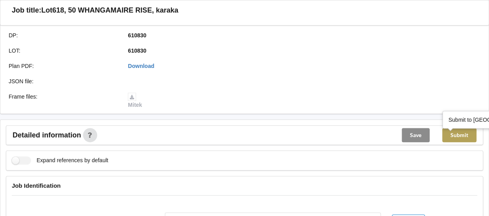
click at [461, 138] on button "Submit" at bounding box center [459, 135] width 34 height 14
